Goal: Information Seeking & Learning: Learn about a topic

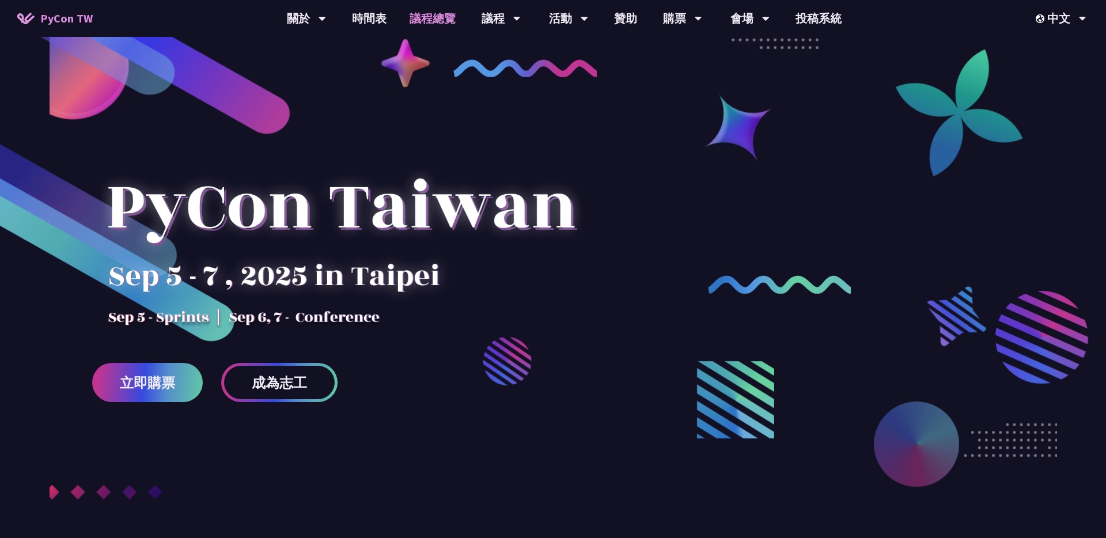
click at [421, 21] on link "議程總覽" at bounding box center [432, 18] width 69 height 37
click at [427, 34] on link "議程總覽" at bounding box center [432, 18] width 69 height 37
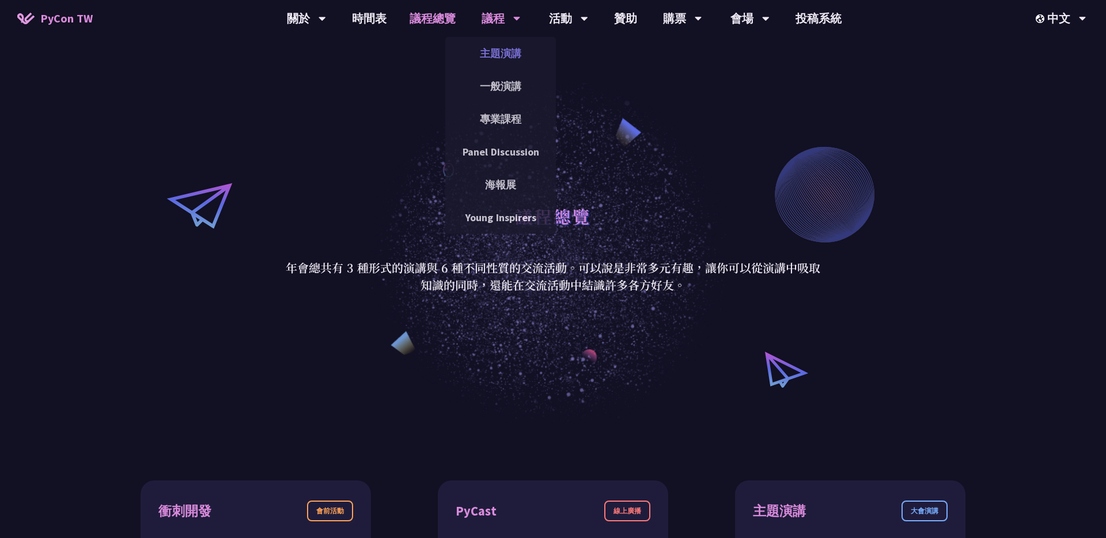
click at [497, 52] on link "主題演講" at bounding box center [500, 53] width 111 height 27
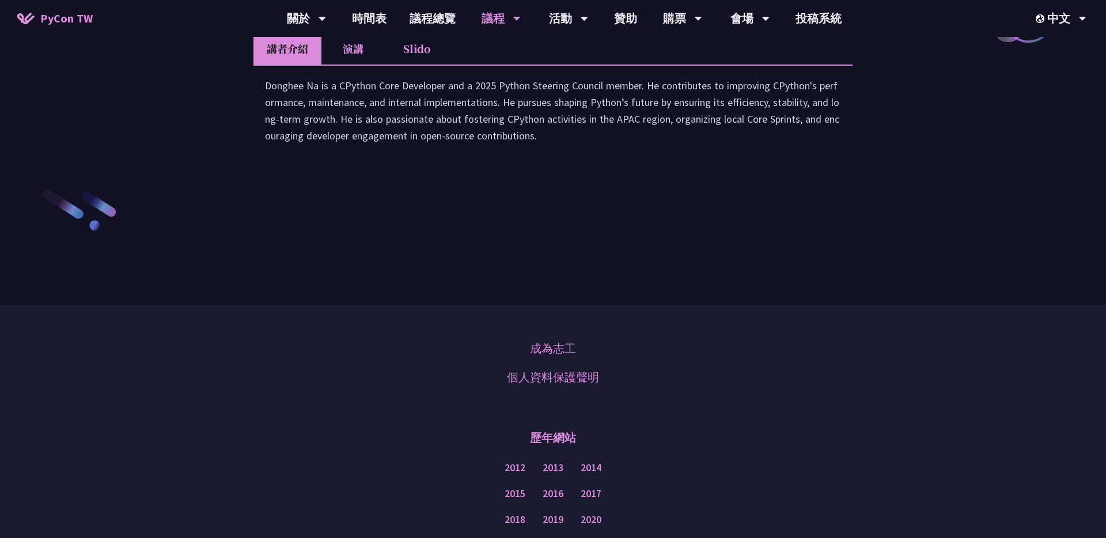
scroll to position [1703, 0]
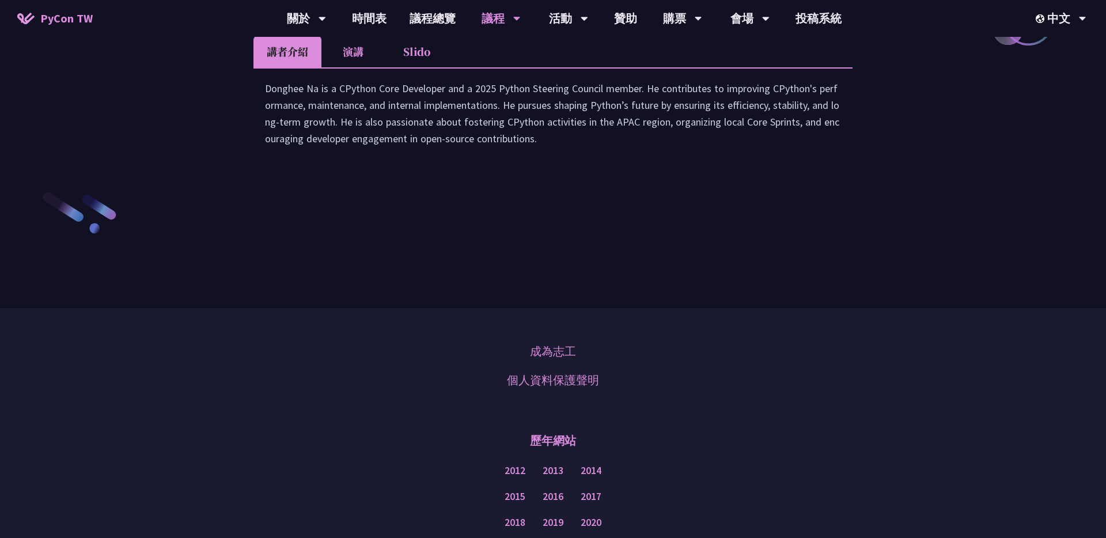
click at [346, 67] on li "演講" at bounding box center [352, 52] width 63 height 32
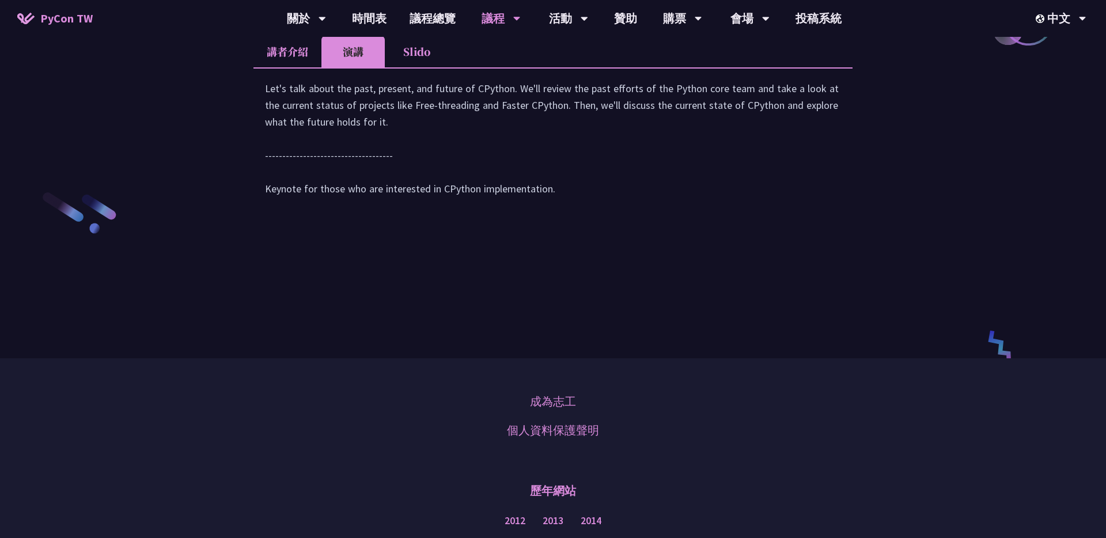
click at [304, 67] on li "講者介紹" at bounding box center [287, 52] width 68 height 32
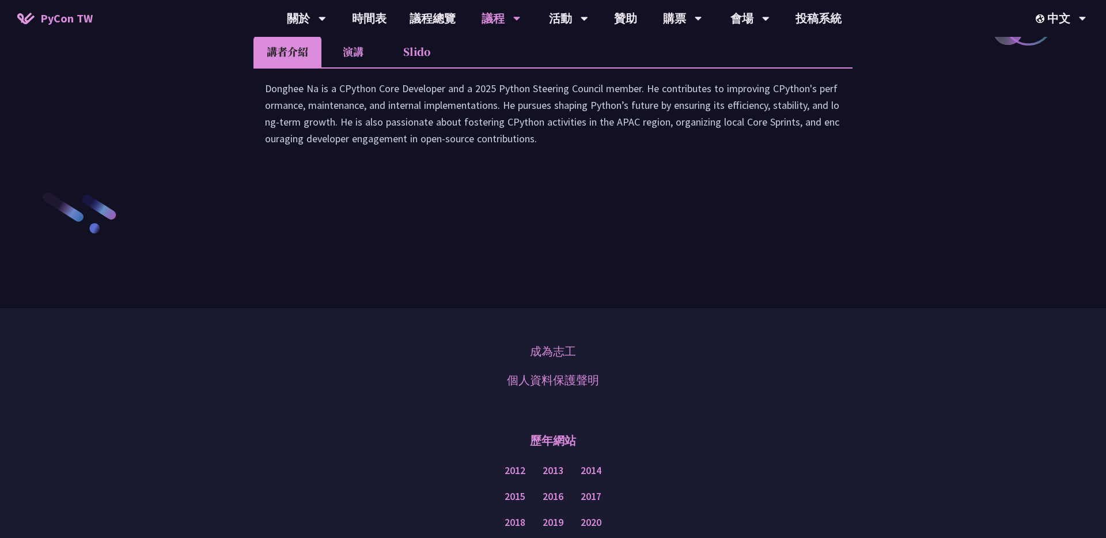
click at [363, 158] on div "Donghee Na is a CPython Core Developer and a 2025 Python Steering Council membe…" at bounding box center [553, 119] width 576 height 78
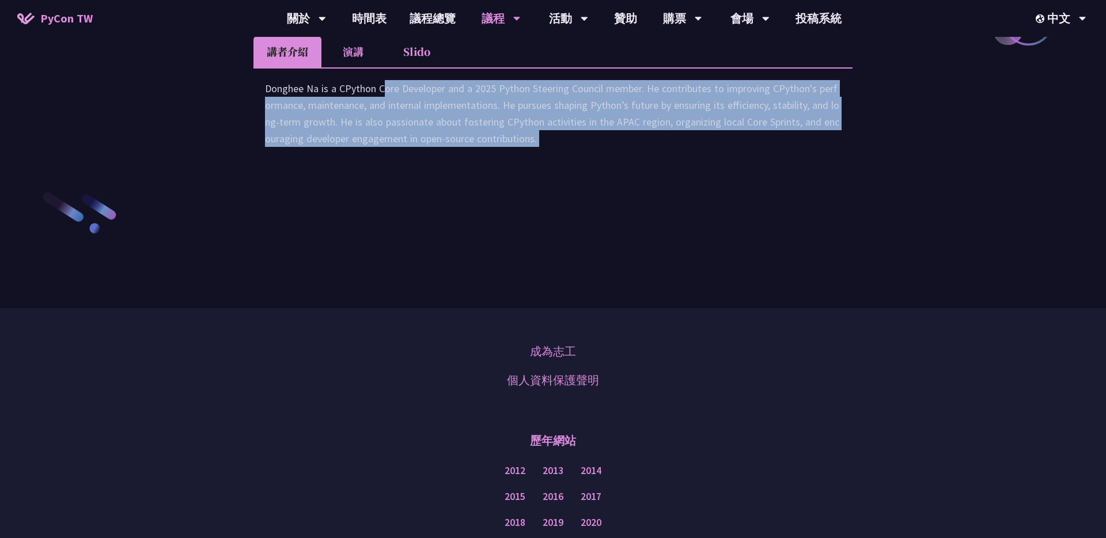
click at [363, 158] on div "Donghee Na is a CPython Core Developer and a 2025 Python Steering Council membe…" at bounding box center [553, 119] width 576 height 78
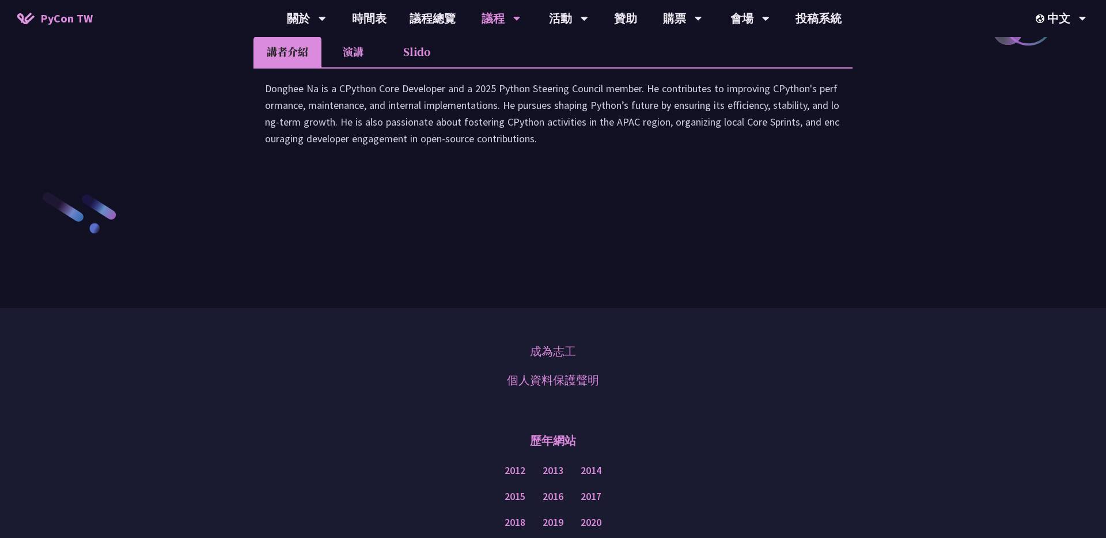
click at [423, 67] on li "Slido" at bounding box center [416, 52] width 63 height 32
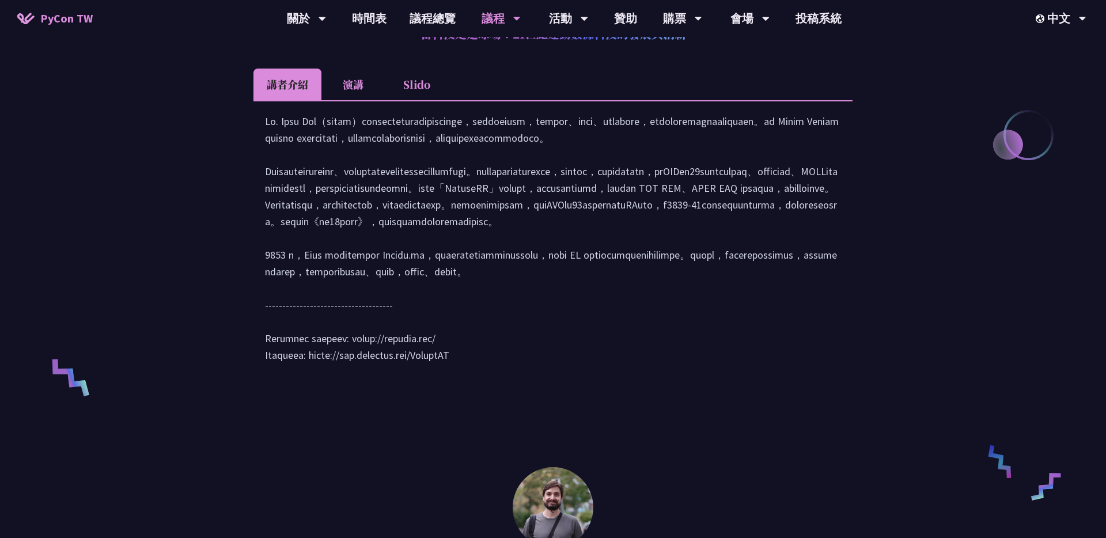
scroll to position [170, 0]
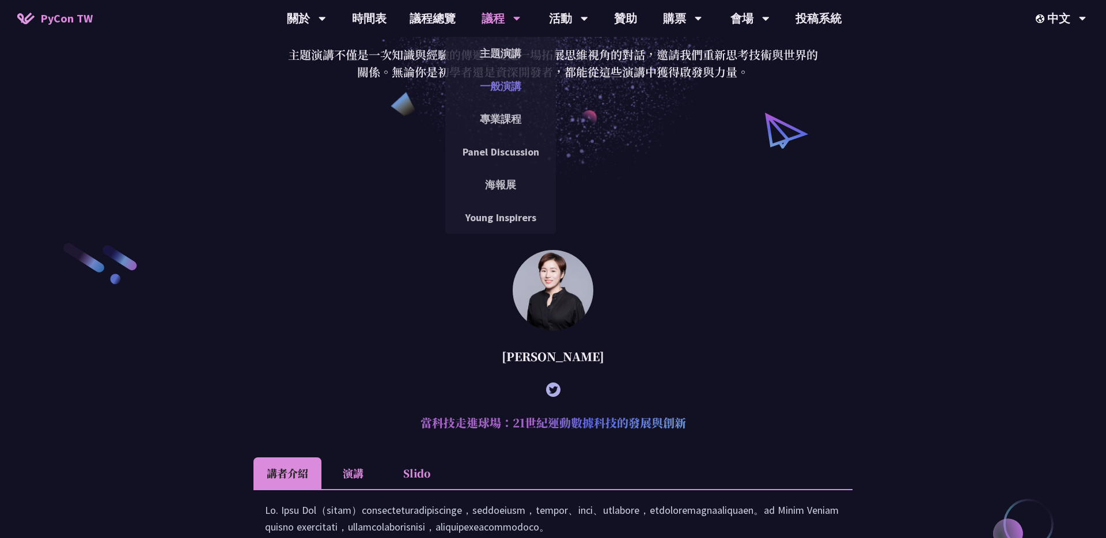
click at [498, 89] on link "一般演講" at bounding box center [500, 86] width 111 height 27
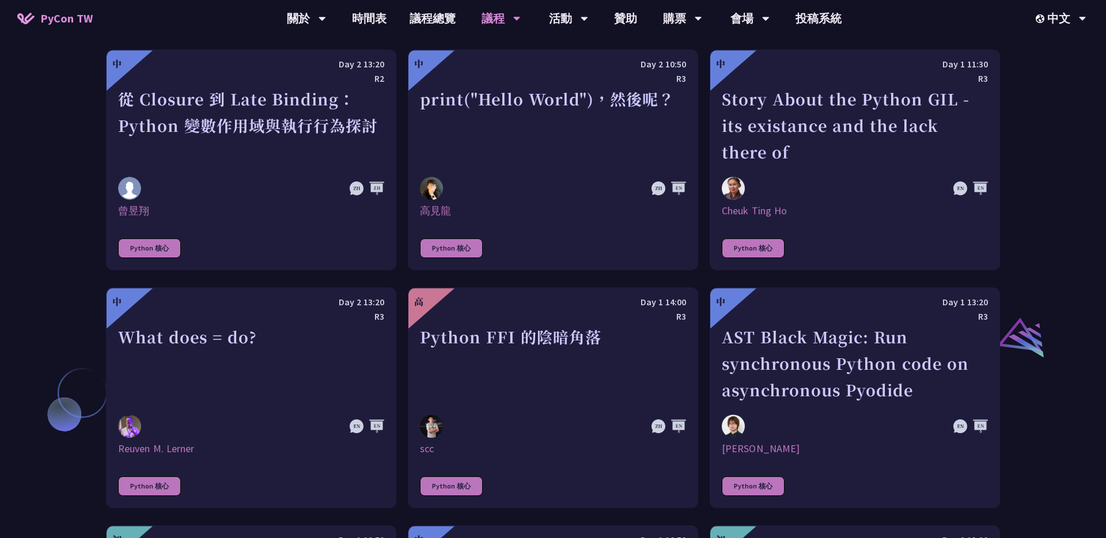
scroll to position [1014, 0]
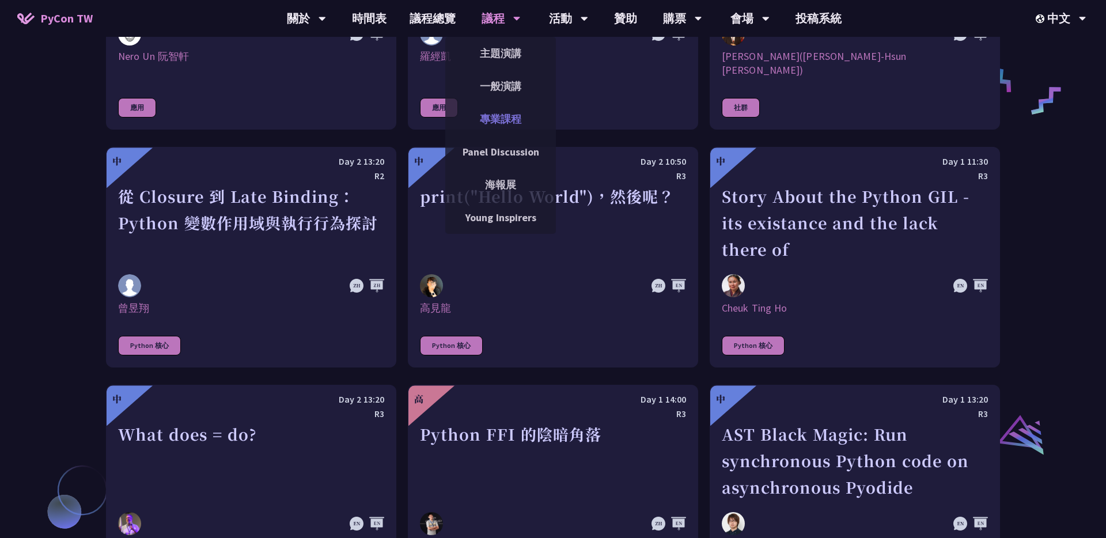
click at [487, 127] on link "專業課程" at bounding box center [500, 118] width 111 height 27
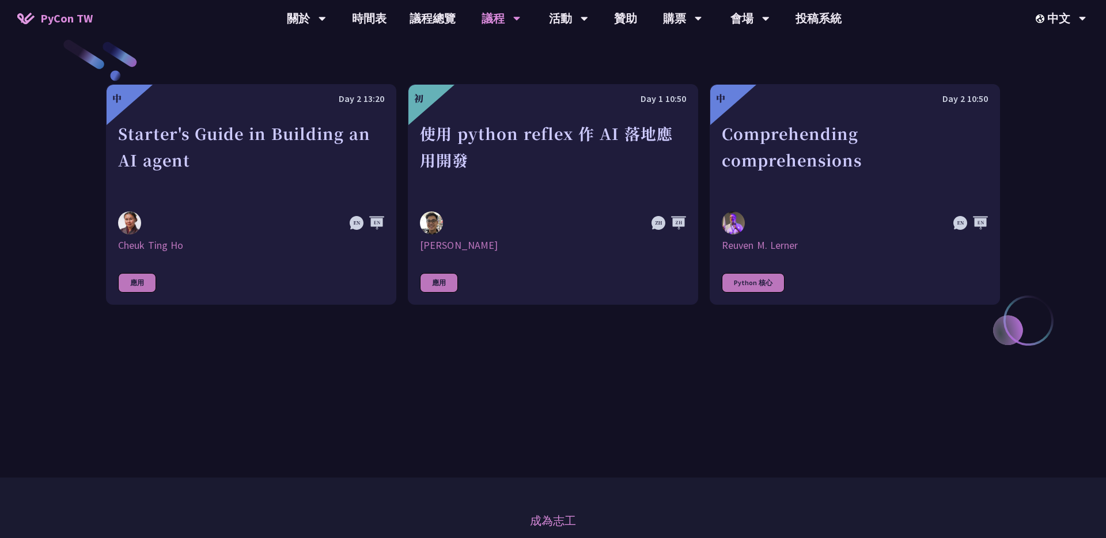
scroll to position [397, 0]
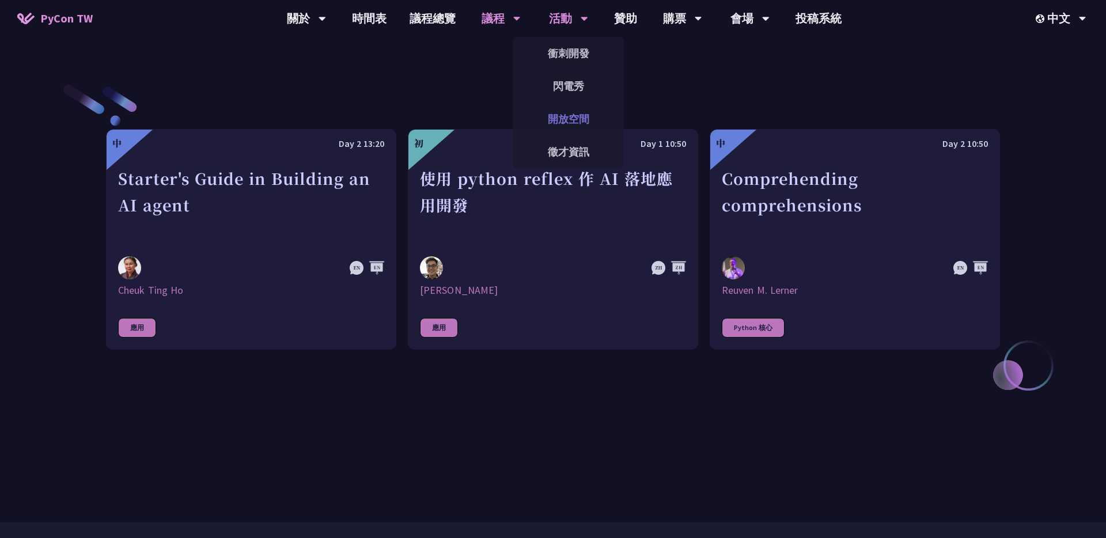
click at [563, 122] on link "開放空間" at bounding box center [568, 118] width 111 height 27
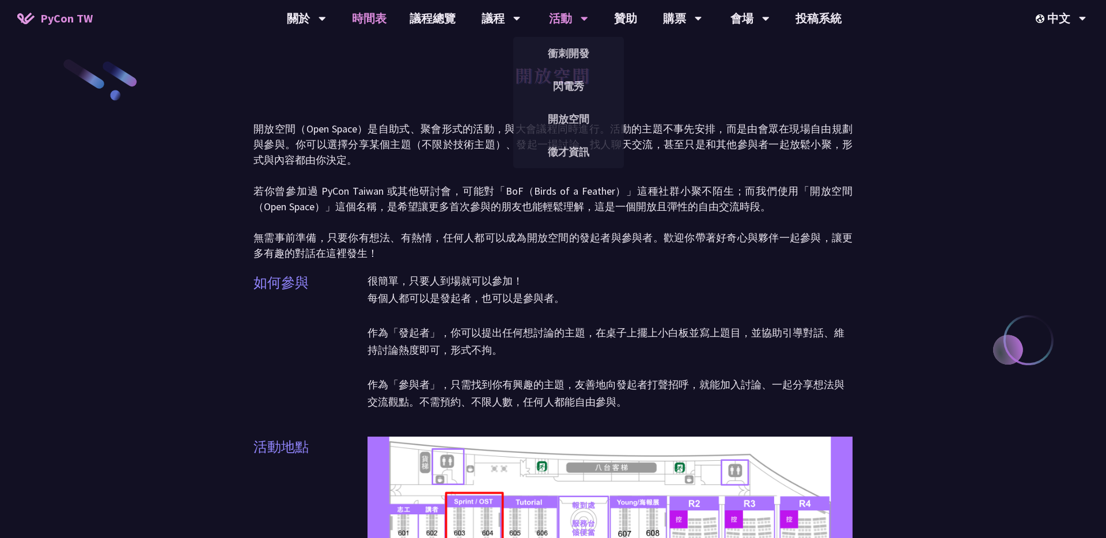
click at [383, 23] on link "時間表" at bounding box center [369, 18] width 58 height 37
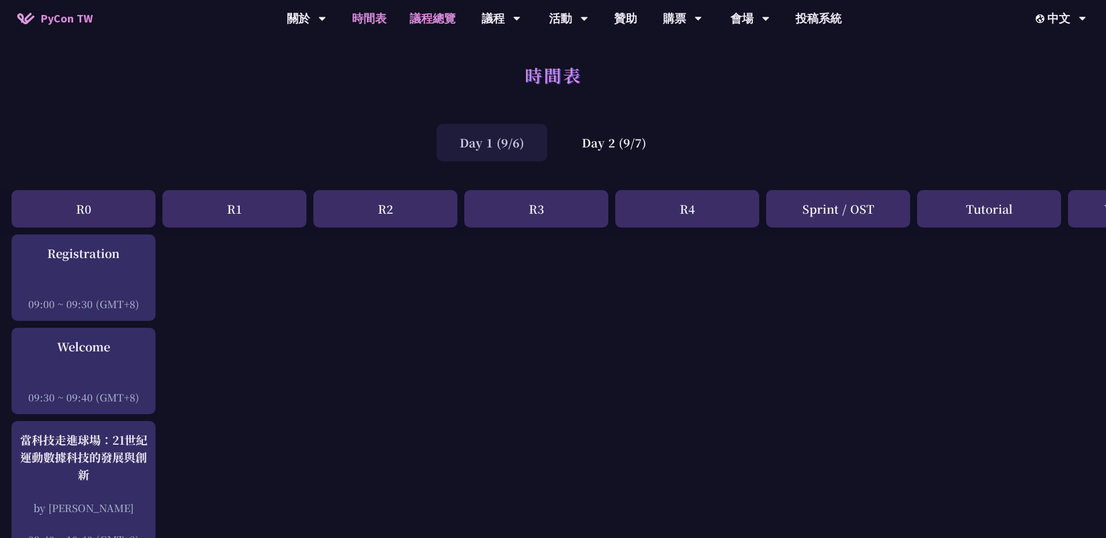
click at [434, 22] on link "議程總覽" at bounding box center [432, 18] width 69 height 37
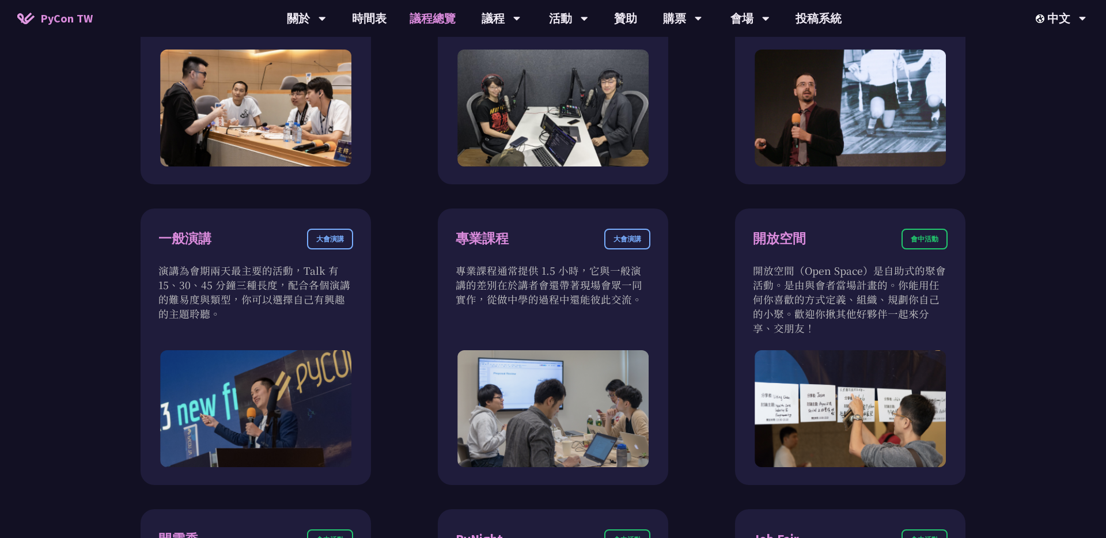
scroll to position [1010, 0]
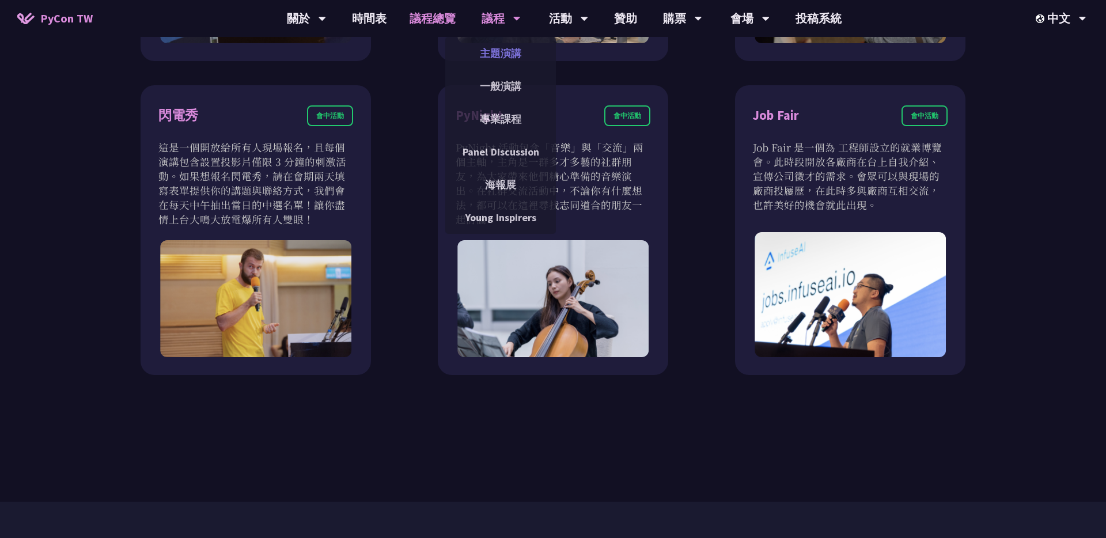
click at [481, 50] on link "主題演講" at bounding box center [500, 53] width 111 height 27
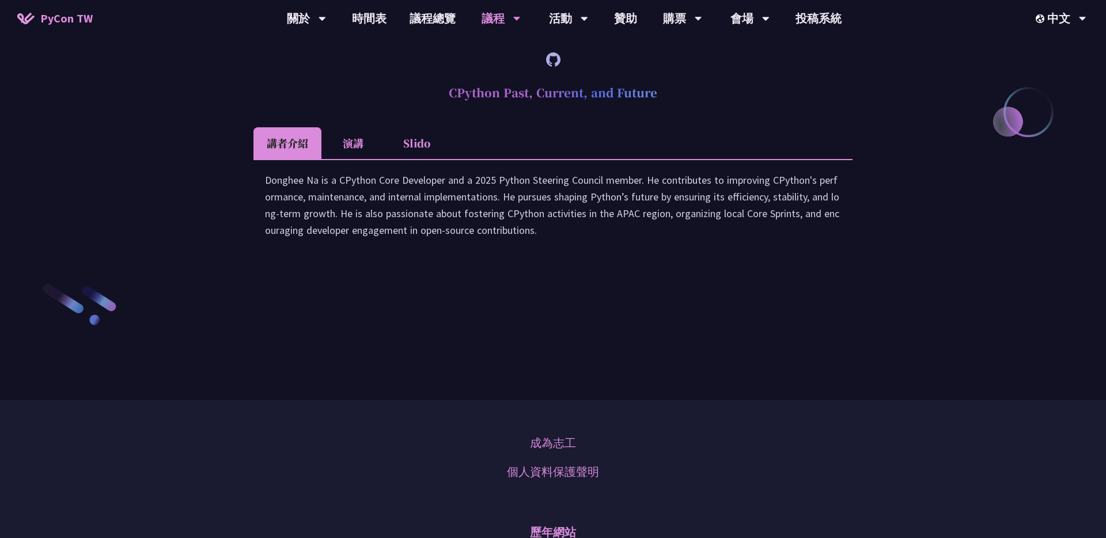
scroll to position [1625, 0]
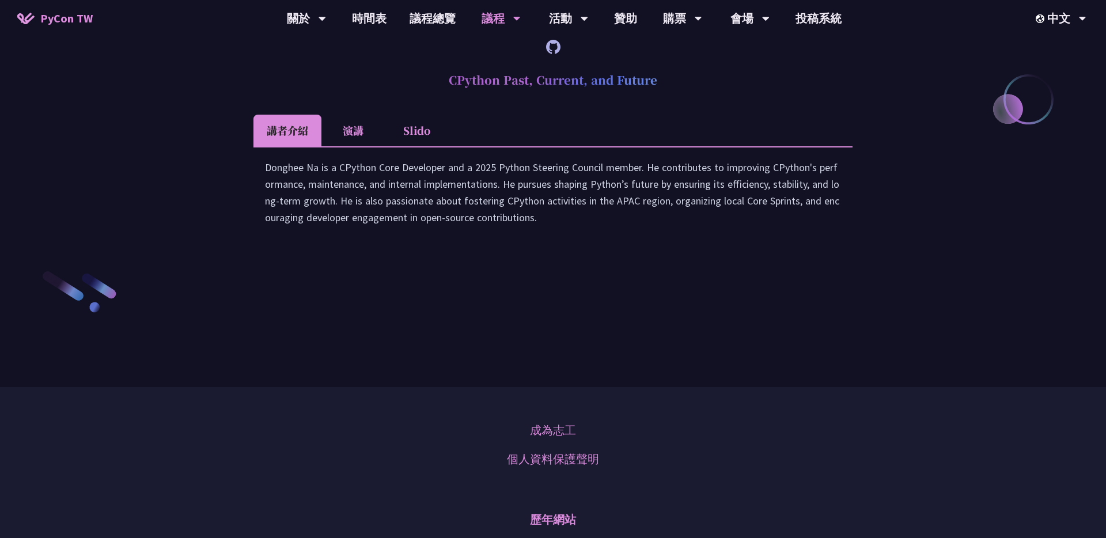
click at [548, 54] on icon at bounding box center [553, 47] width 14 height 14
click at [338, 146] on li "演講" at bounding box center [352, 131] width 63 height 32
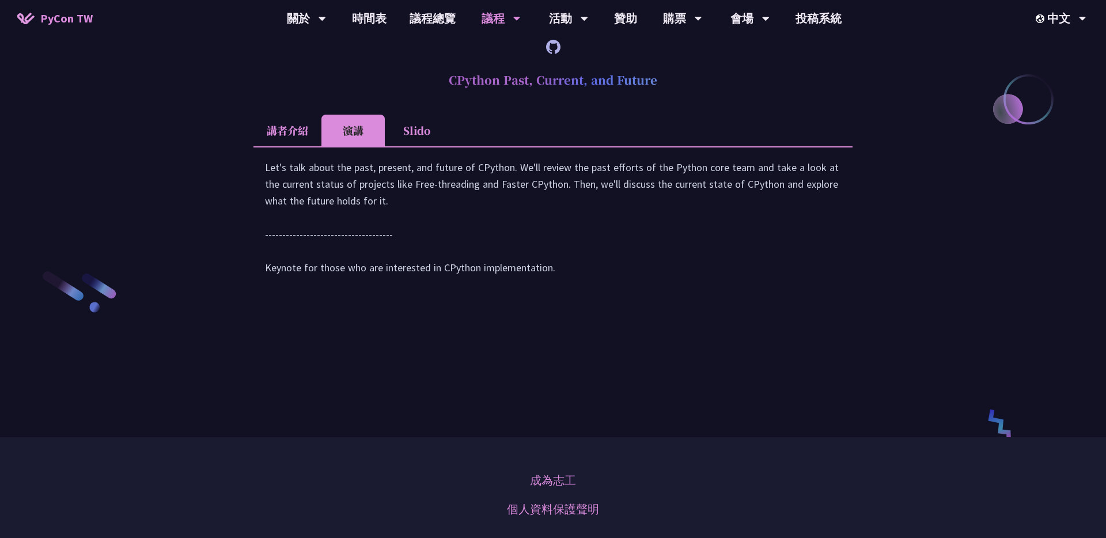
click at [408, 146] on li "Slido" at bounding box center [416, 131] width 63 height 32
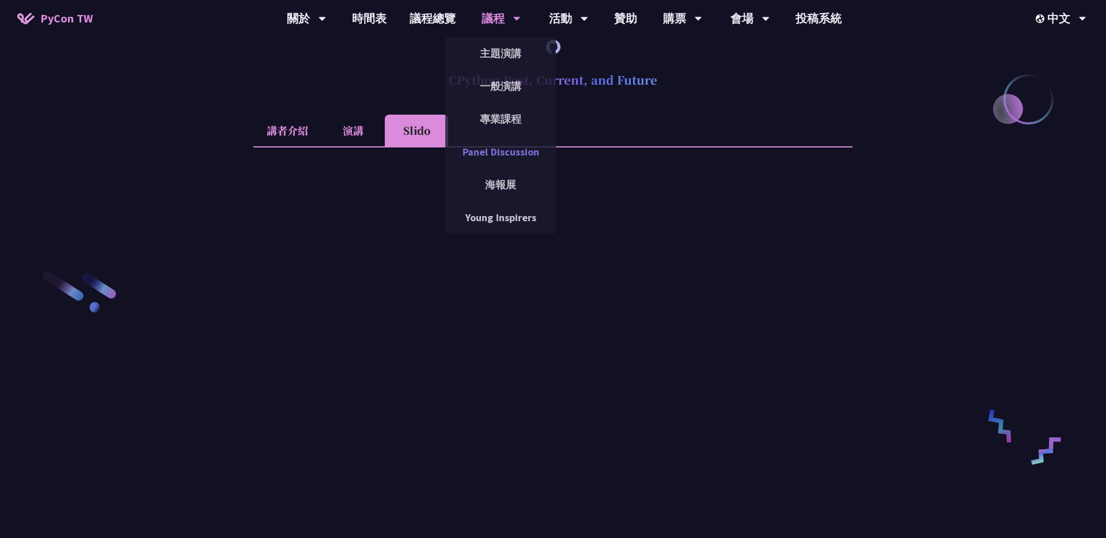
click at [475, 151] on link "Panel Discussion" at bounding box center [500, 151] width 111 height 27
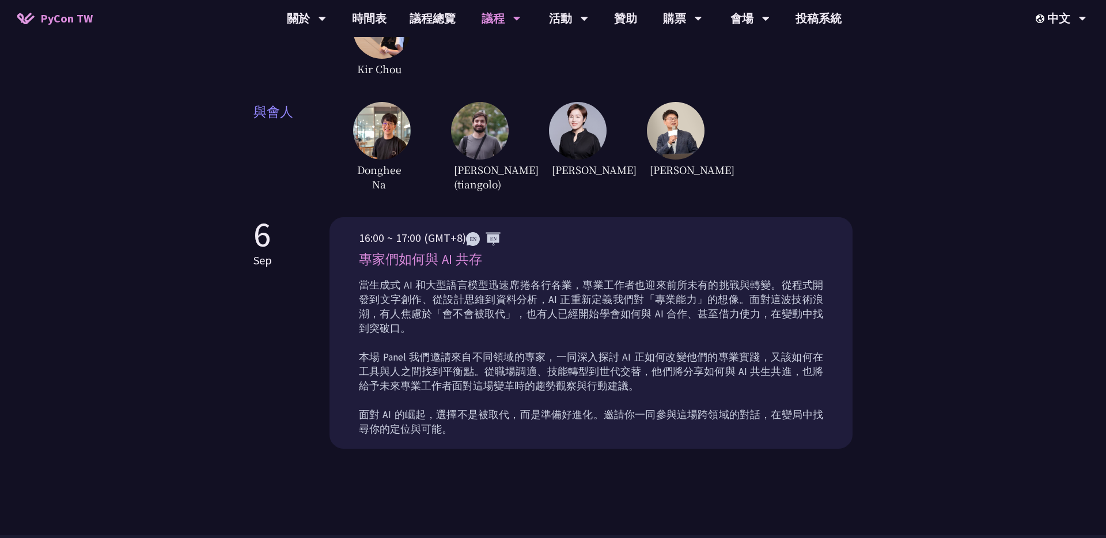
scroll to position [279, 0]
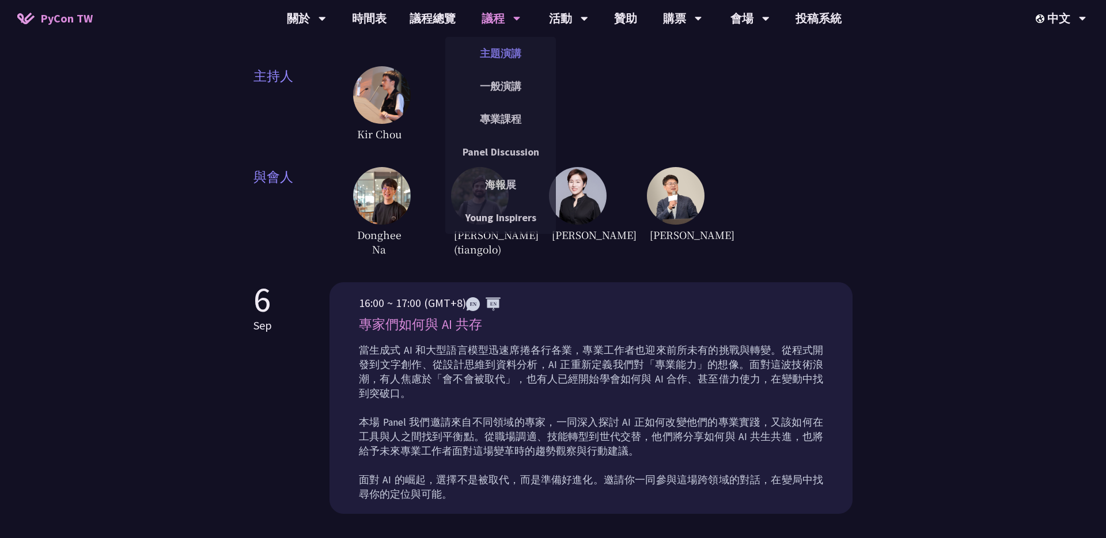
click at [489, 60] on link "主題演講" at bounding box center [500, 53] width 111 height 27
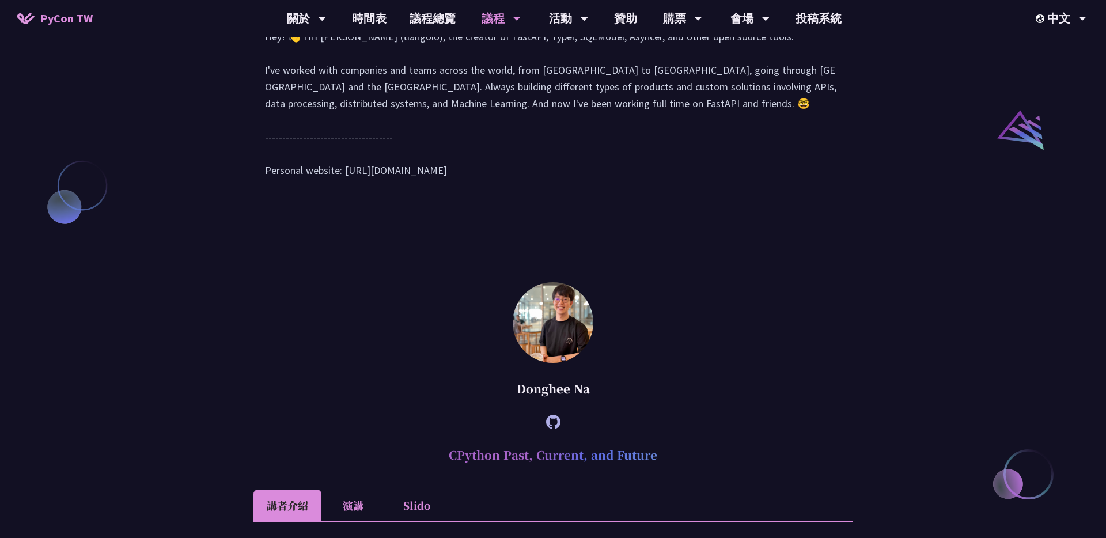
scroll to position [1302, 0]
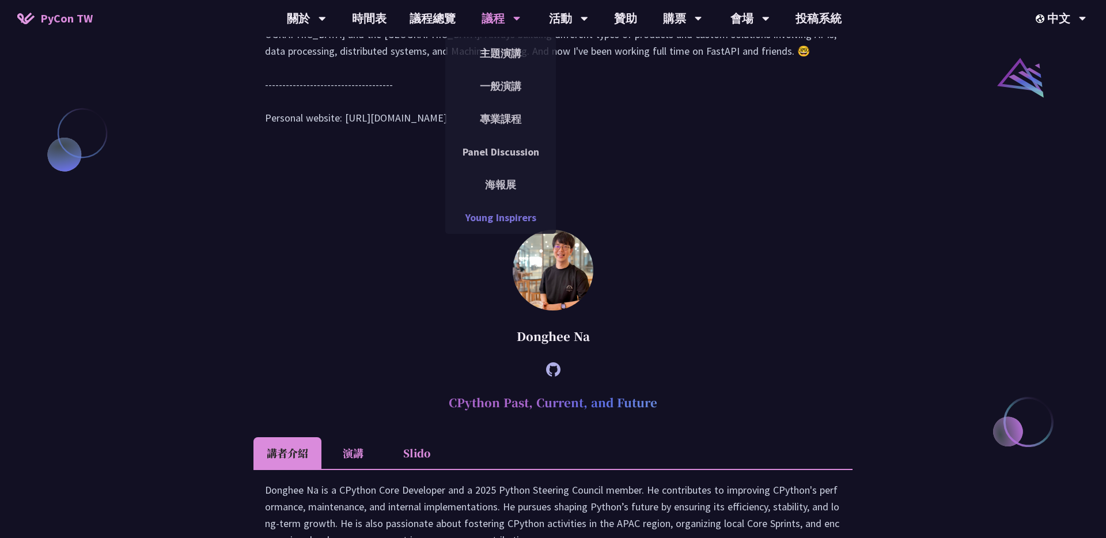
click at [484, 221] on link "Young Inspirers" at bounding box center [500, 217] width 111 height 27
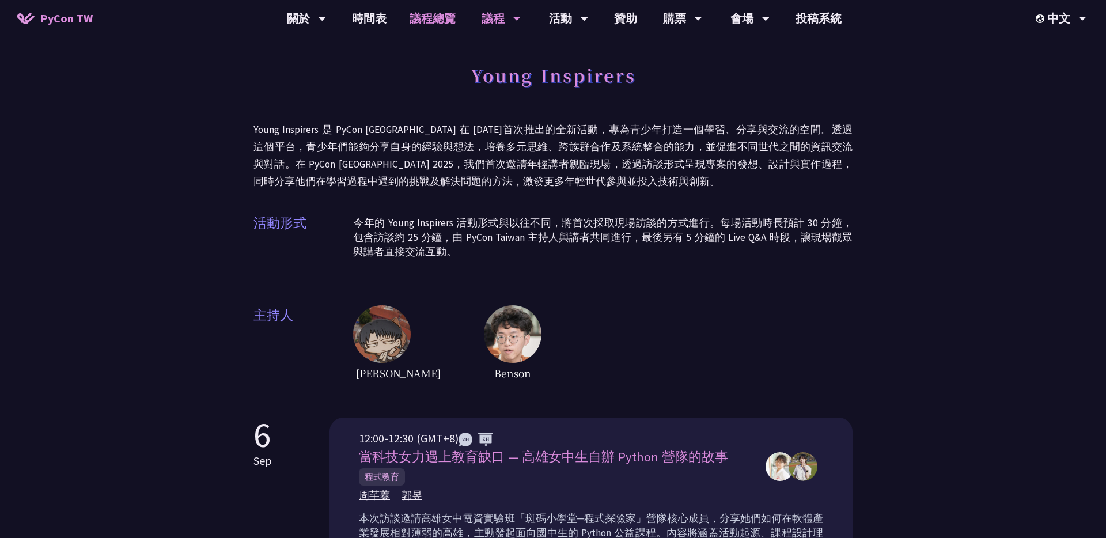
click at [426, 11] on link "議程總覽" at bounding box center [432, 18] width 69 height 37
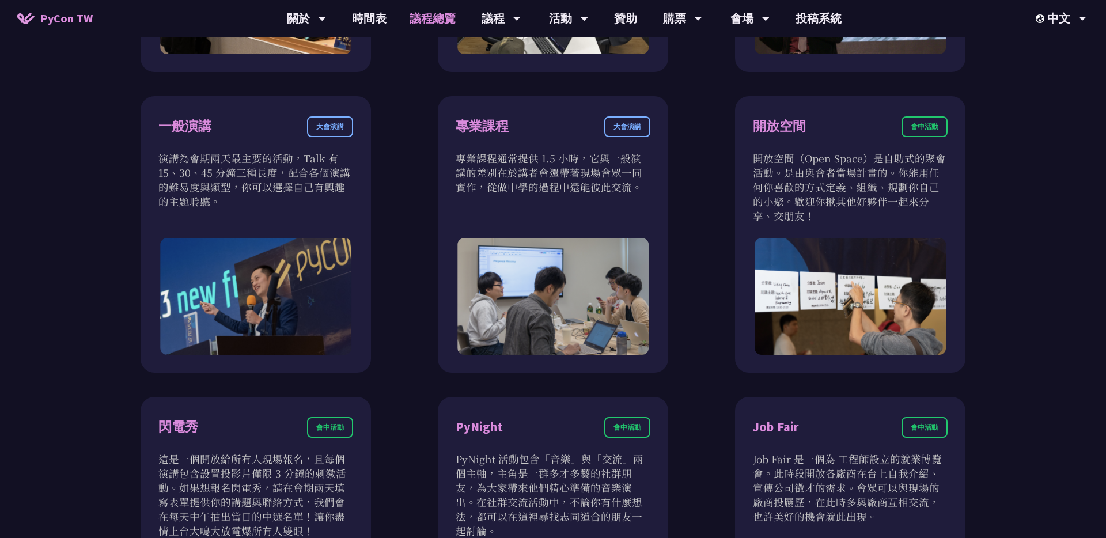
scroll to position [698, 0]
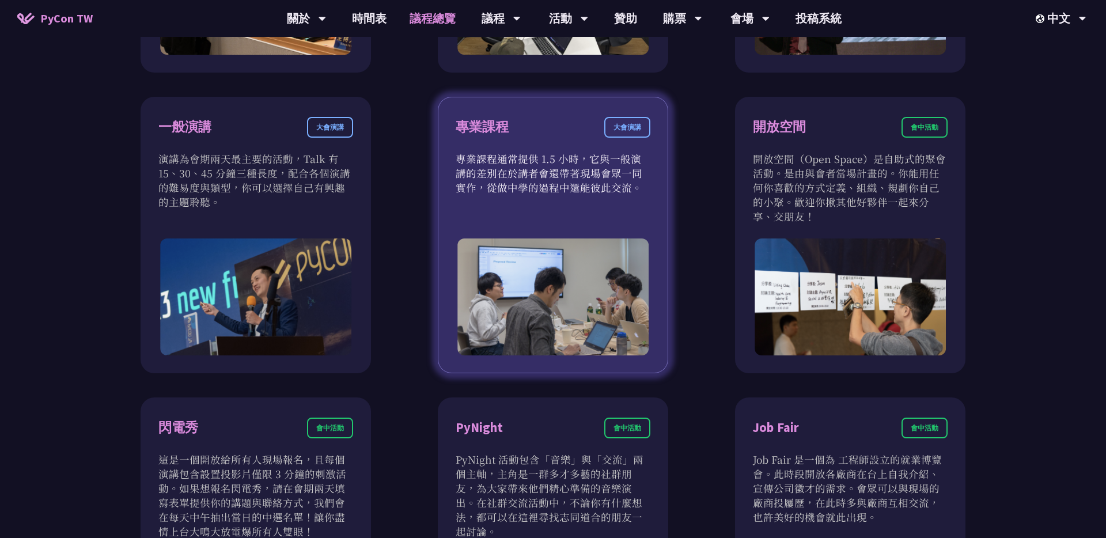
click at [633, 152] on p "專業課程通常提供 1.5 小時，它與一般演講的差別在於講者會還帶著現場會眾一同實作，從做中學的過程中還能彼此交流。" at bounding box center [553, 173] width 195 height 43
click at [622, 141] on div "專業課程 大會演講" at bounding box center [553, 134] width 195 height 35
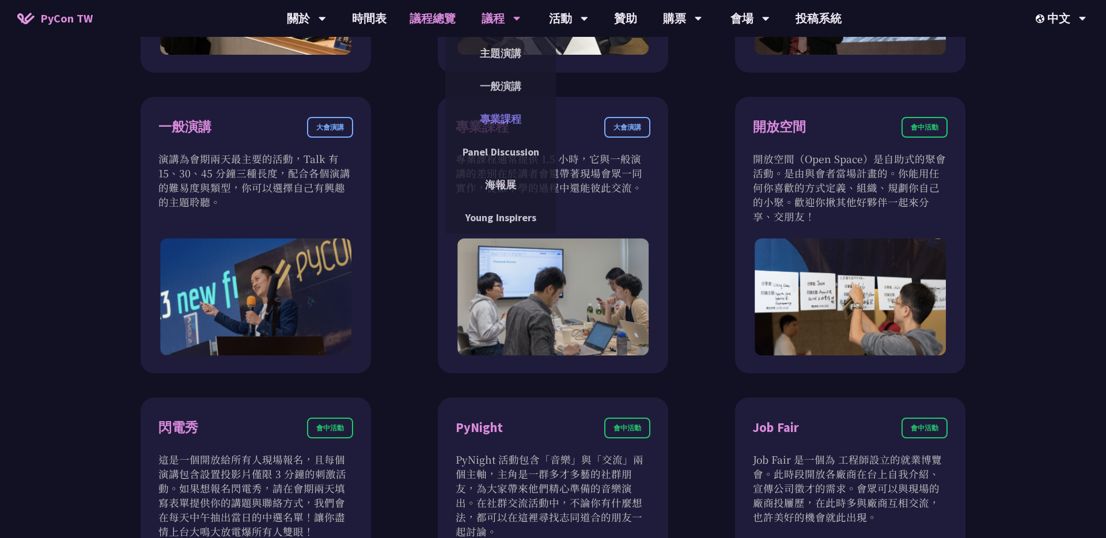
click at [472, 123] on link "專業課程" at bounding box center [500, 118] width 111 height 27
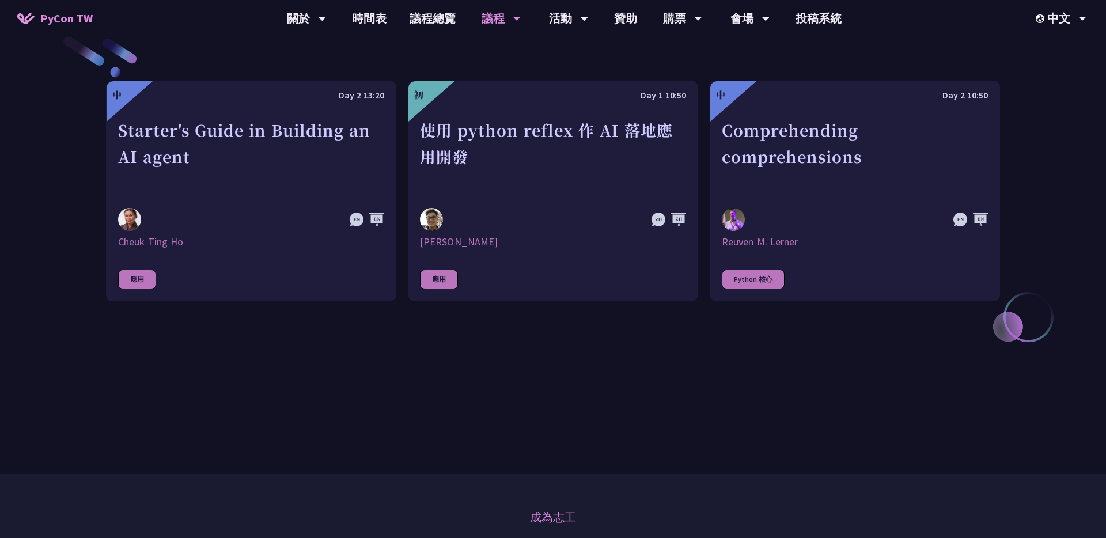
scroll to position [446, 0]
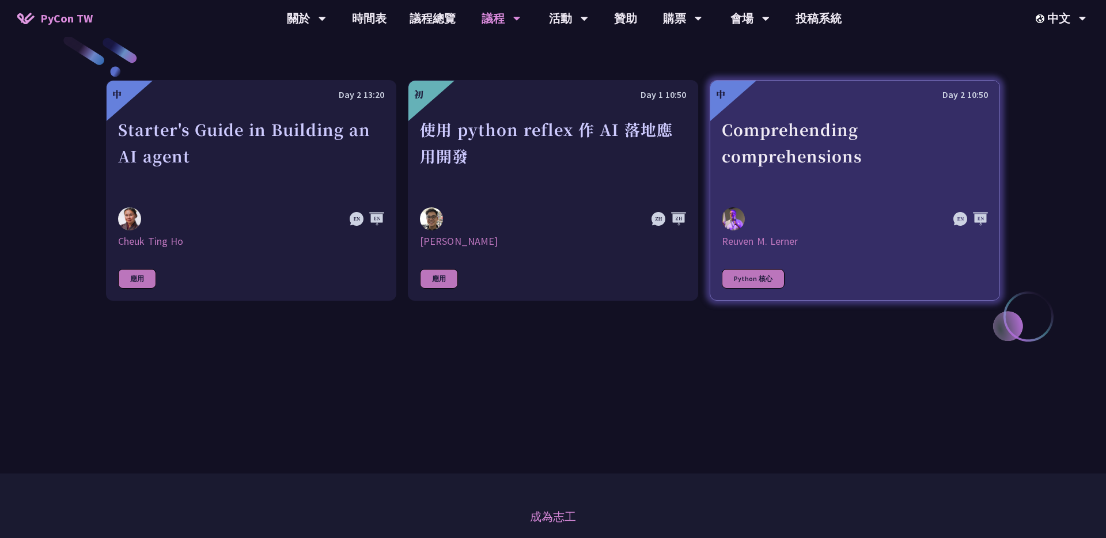
click at [842, 176] on div "Comprehending comprehensions" at bounding box center [855, 155] width 266 height 79
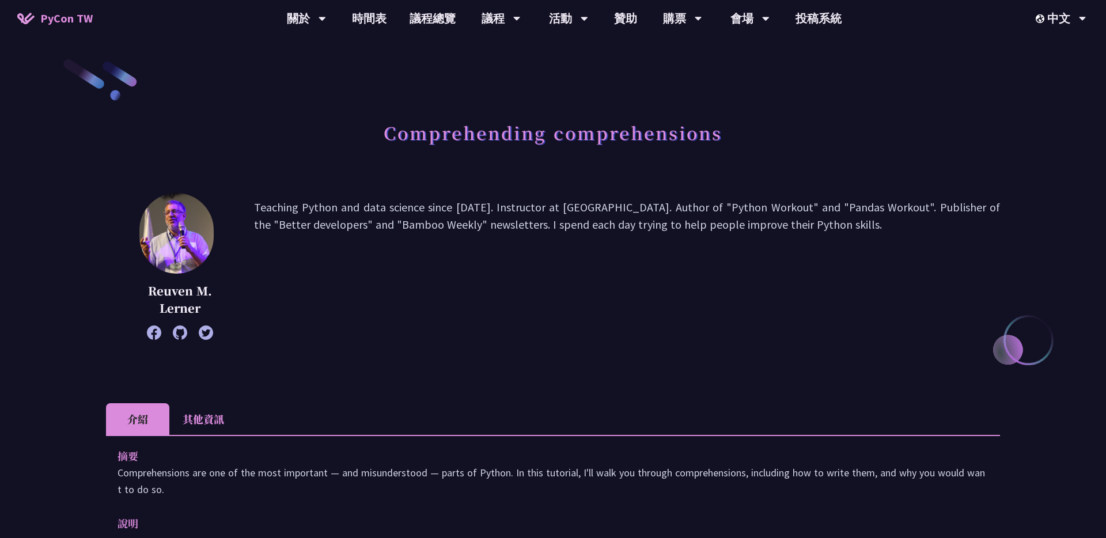
click at [416, 215] on p "Teaching Python and data science since [DATE]. Instructor at [GEOGRAPHIC_DATA].…" at bounding box center [627, 266] width 746 height 135
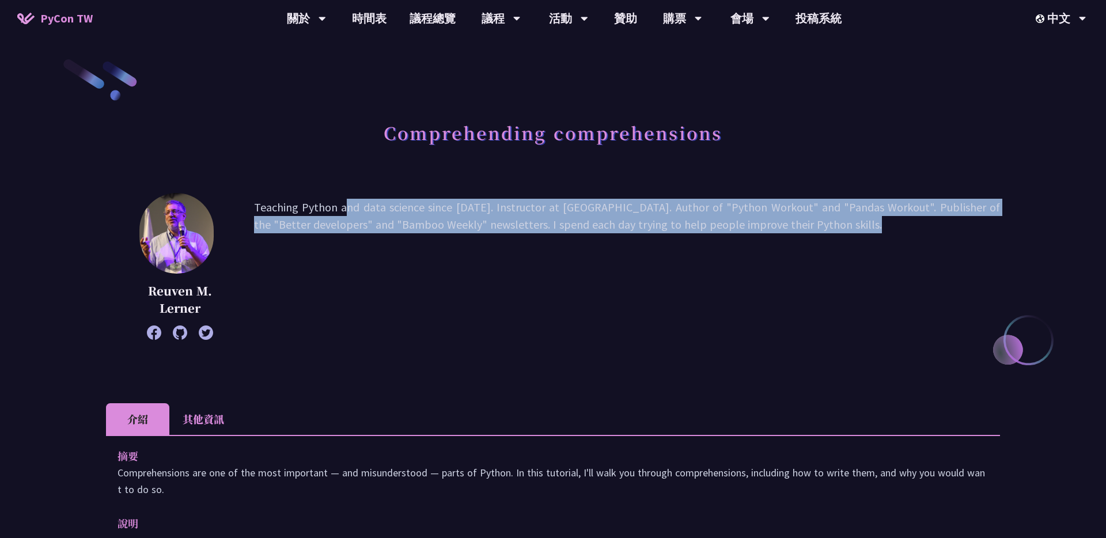
click at [416, 215] on p "Teaching Python and data science since [DATE]. Instructor at [GEOGRAPHIC_DATA].…" at bounding box center [627, 266] width 746 height 135
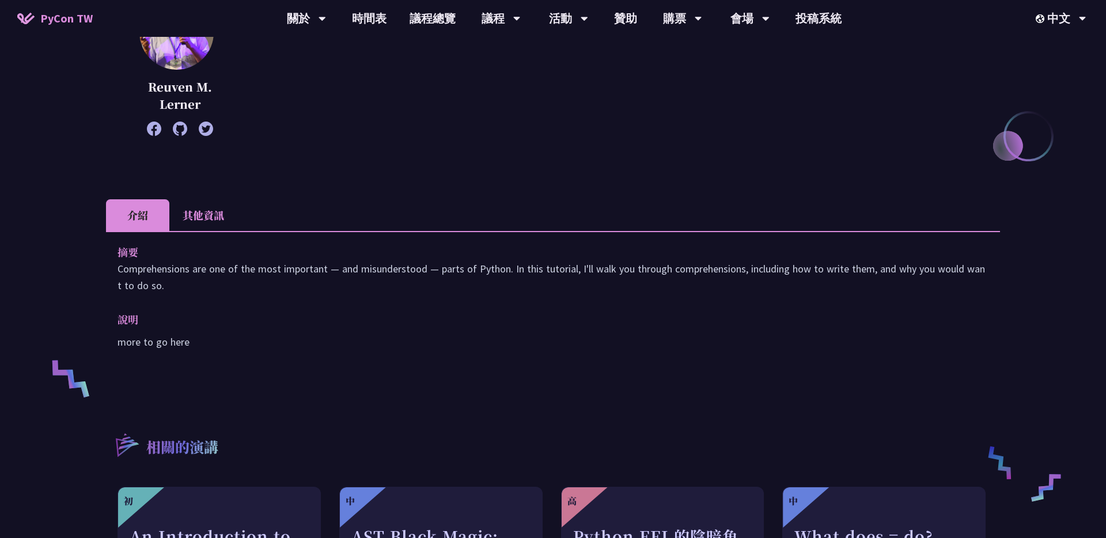
scroll to position [203, 0]
click at [714, 270] on p "Comprehensions are one of the most important — and misunderstood — parts of Pyt…" at bounding box center [553, 277] width 871 height 33
click at [681, 268] on p "Comprehensions are one of the most important — and misunderstood — parts of Pyt…" at bounding box center [553, 277] width 871 height 33
drag, startPoint x: 672, startPoint y: 268, endPoint x: 735, endPoint y: 271, distance: 63.4
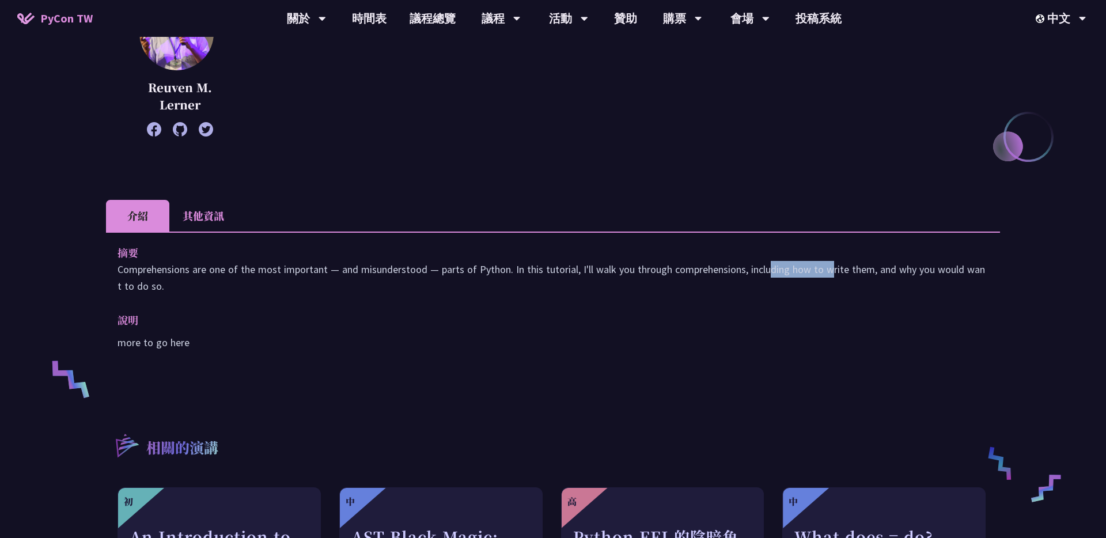
click at [735, 271] on p "Comprehensions are one of the most important — and misunderstood — parts of Pyt…" at bounding box center [553, 277] width 871 height 33
click at [563, 109] on p "Teaching Python and data science since [DATE]. Instructor at [GEOGRAPHIC_DATA].…" at bounding box center [627, 62] width 746 height 135
